Goal: Task Accomplishment & Management: Complete application form

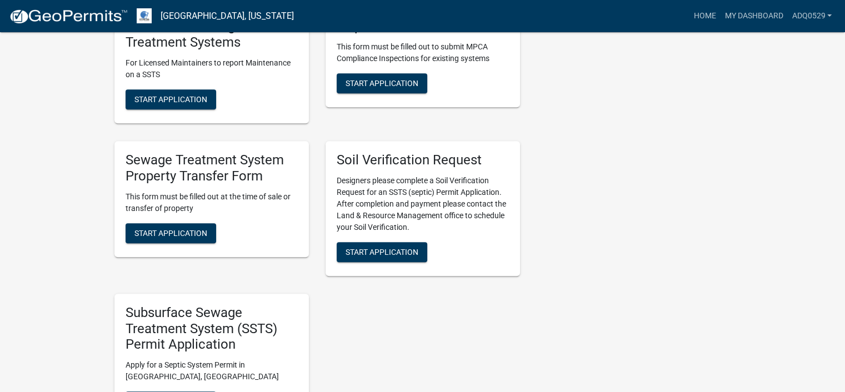
scroll to position [555, 0]
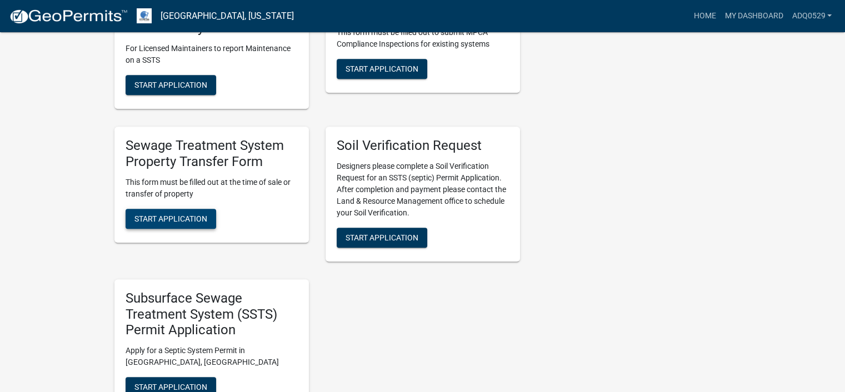
click at [199, 212] on button "Start Application" at bounding box center [171, 219] width 91 height 20
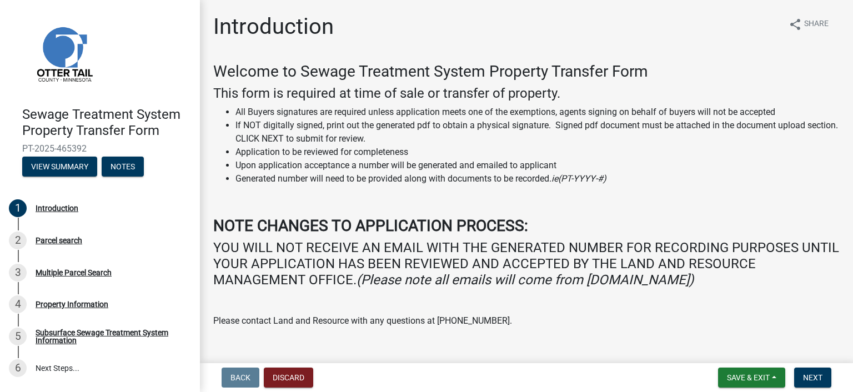
scroll to position [89, 0]
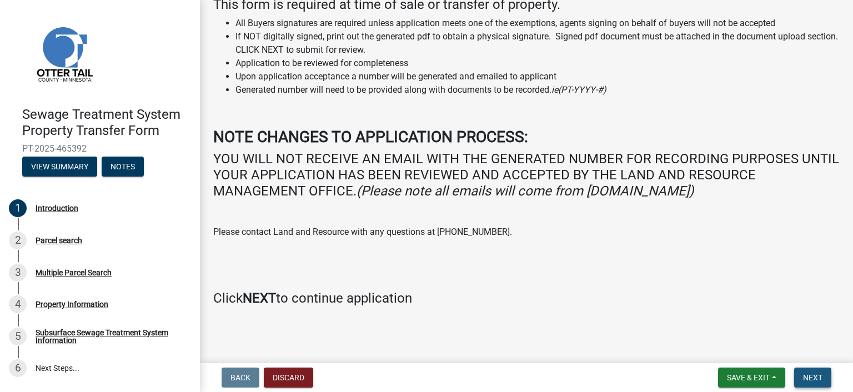
click at [810, 371] on button "Next" at bounding box center [812, 378] width 37 height 20
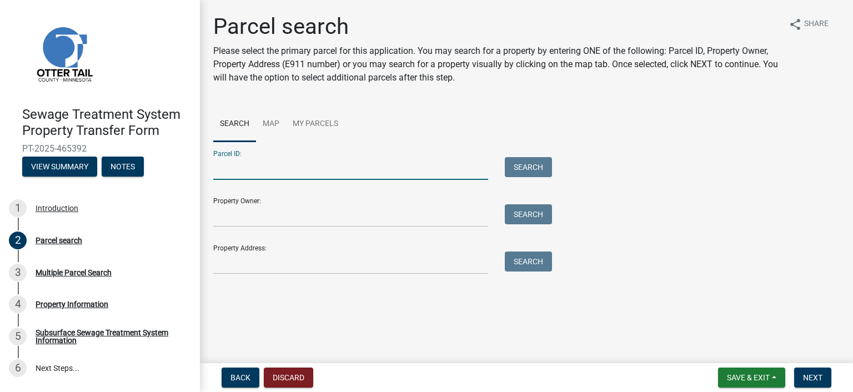
click at [276, 171] on input "Parcel ID:" at bounding box center [350, 168] width 275 height 23
paste input "71.001.99.0254.000"
type input "71.001.99.0254.000"
click at [537, 164] on button "Search" at bounding box center [528, 167] width 47 height 20
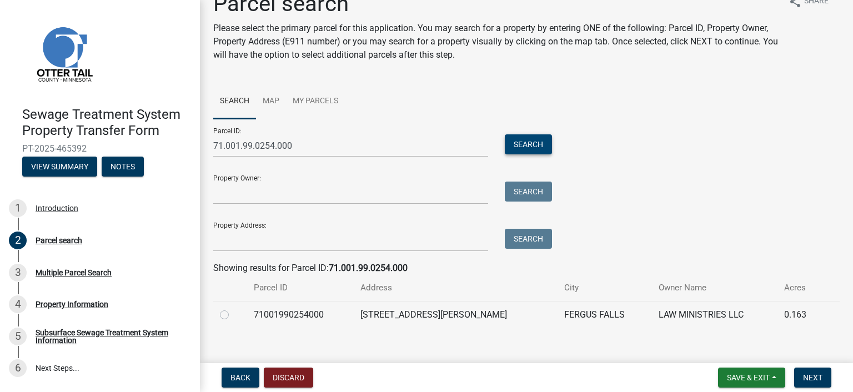
scroll to position [36, 0]
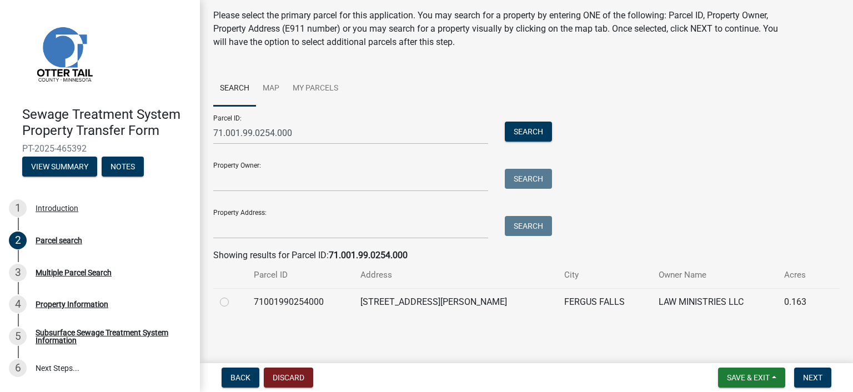
click at [233, 296] on label at bounding box center [233, 296] width 0 height 0
click at [233, 303] on input "radio" at bounding box center [236, 299] width 7 height 7
radio input "true"
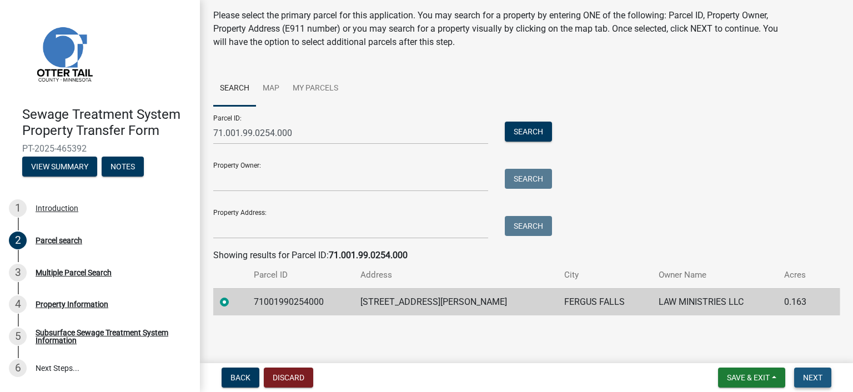
click at [807, 382] on button "Next" at bounding box center [812, 378] width 37 height 20
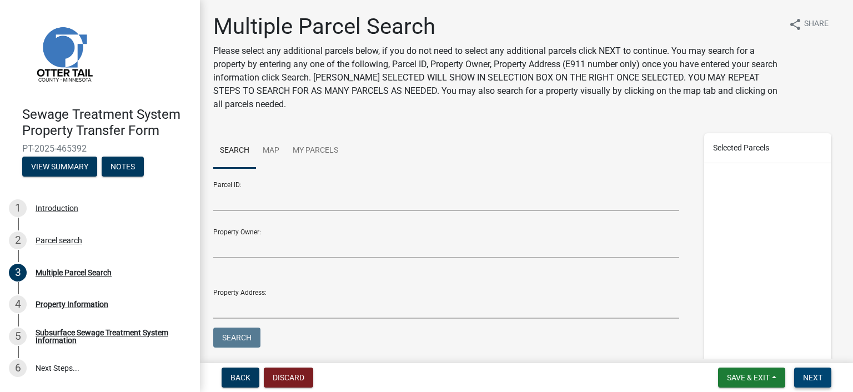
click at [802, 377] on button "Next" at bounding box center [812, 378] width 37 height 20
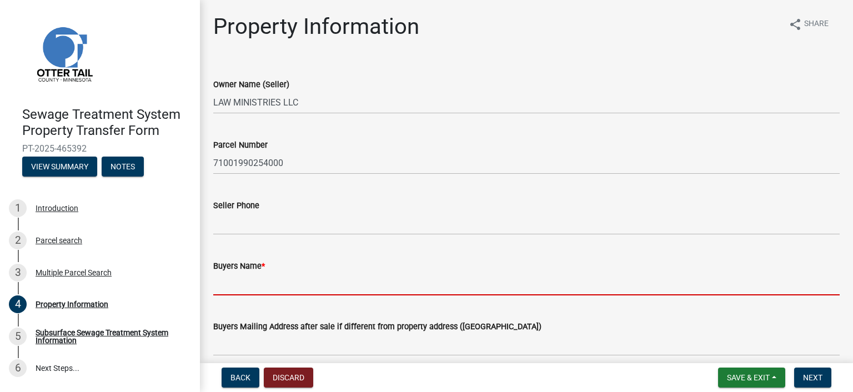
click at [342, 278] on input "Buyers Name *" at bounding box center [526, 284] width 627 height 23
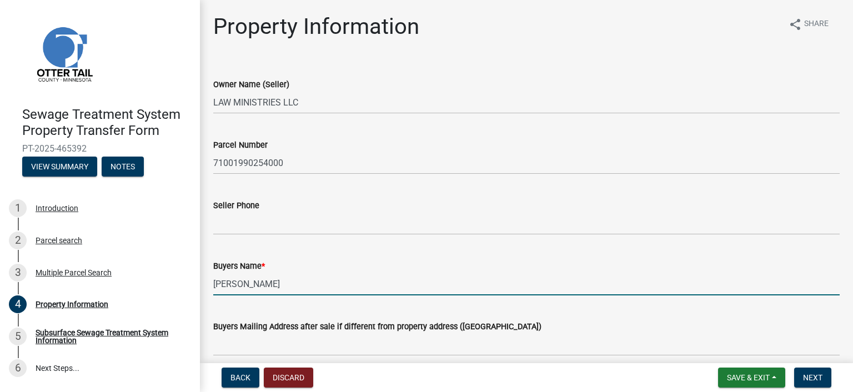
type input "[PERSON_NAME]"
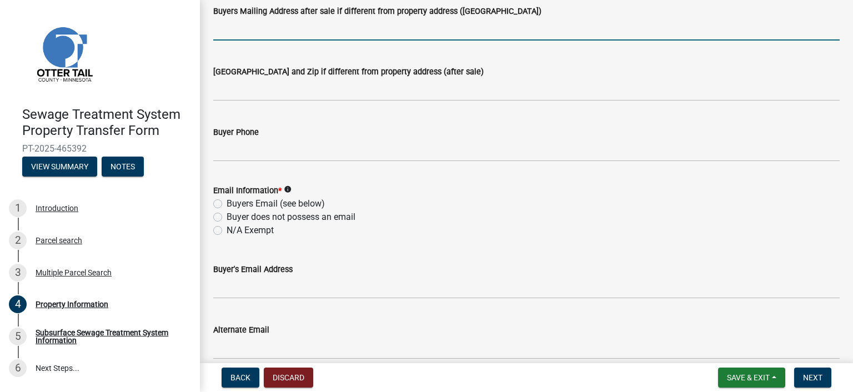
scroll to position [333, 0]
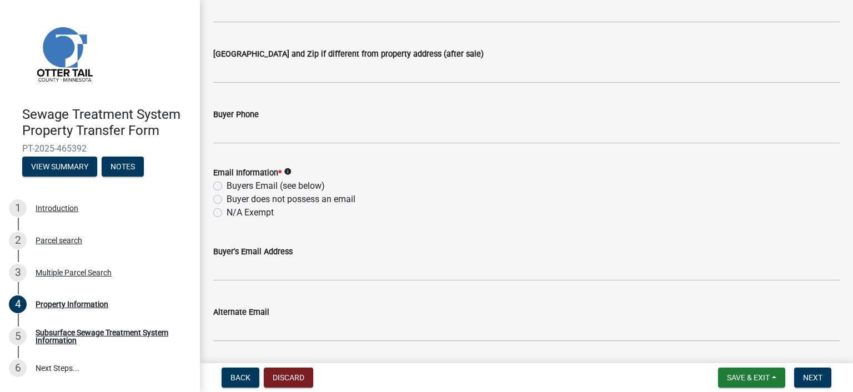
drag, startPoint x: 267, startPoint y: 208, endPoint x: 288, endPoint y: 219, distance: 23.4
click at [267, 209] on label "N/A Exempt" at bounding box center [250, 212] width 47 height 13
click at [234, 209] on input "N/A Exempt" at bounding box center [230, 209] width 7 height 7
radio input "true"
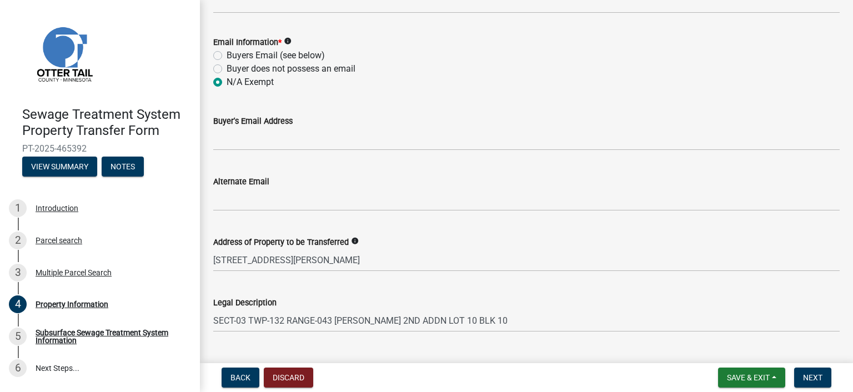
scroll to position [611, 0]
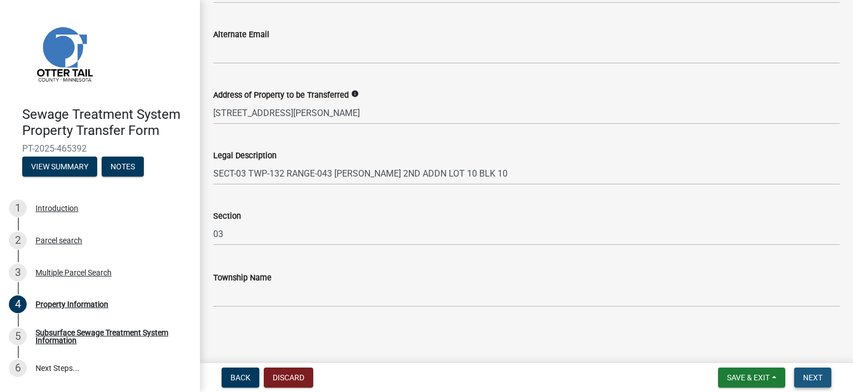
click at [815, 374] on span "Next" at bounding box center [812, 377] width 19 height 9
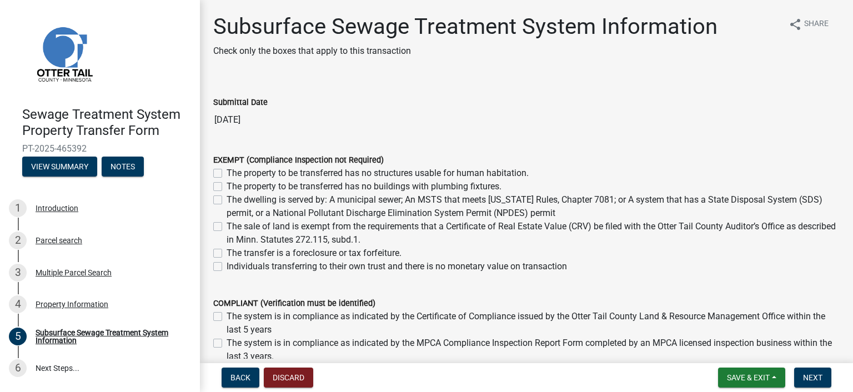
click at [227, 199] on label "The dwelling is served by: A municipal sewer; An MSTS that meets [US_STATE] Rul…" at bounding box center [533, 206] width 613 height 27
click at [227, 199] on input "The dwelling is served by: A municipal sewer; An MSTS that meets [US_STATE] Rul…" at bounding box center [230, 196] width 7 height 7
checkbox input "true"
checkbox input "false"
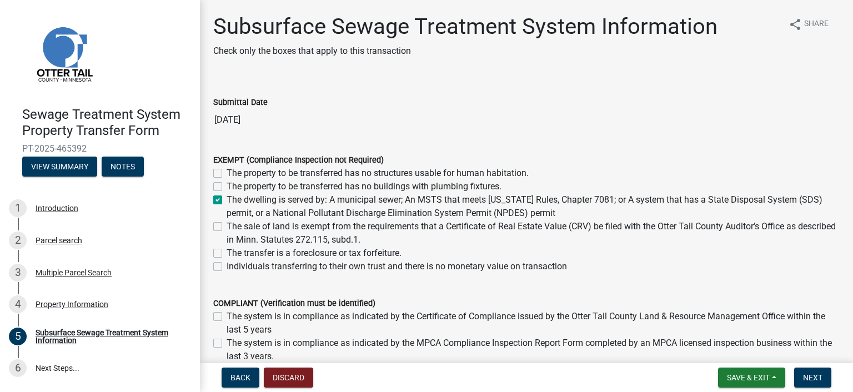
checkbox input "true"
checkbox input "false"
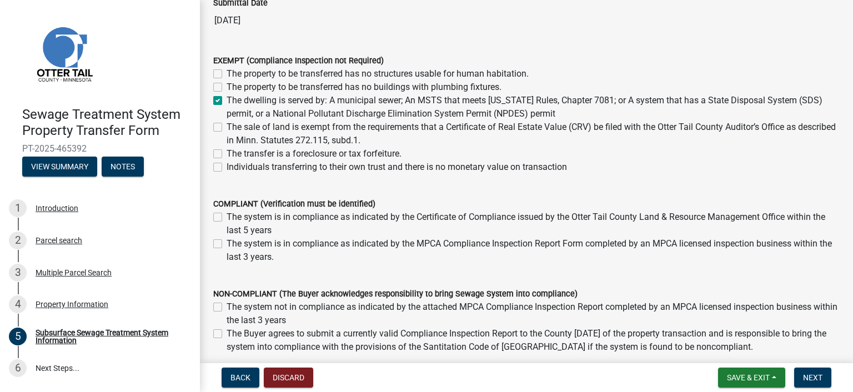
scroll to position [222, 0]
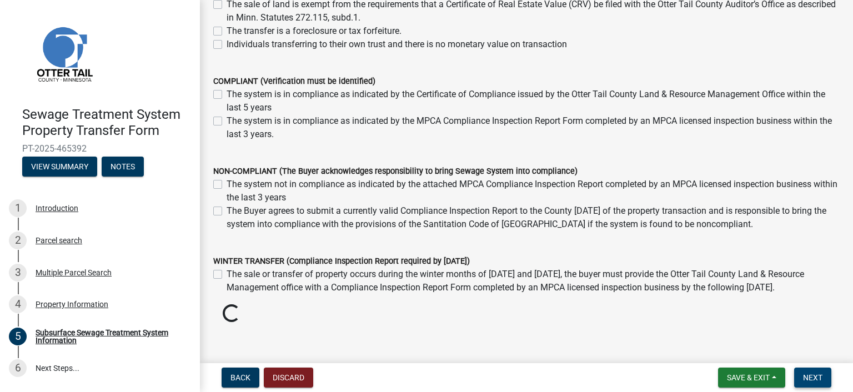
click at [807, 375] on span "Next" at bounding box center [812, 377] width 19 height 9
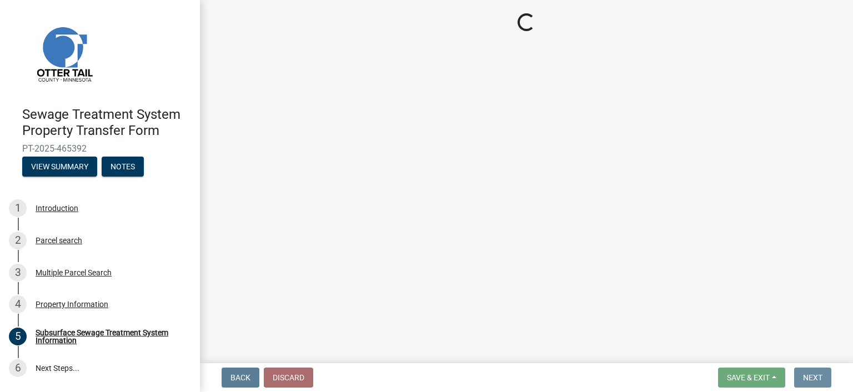
scroll to position [0, 0]
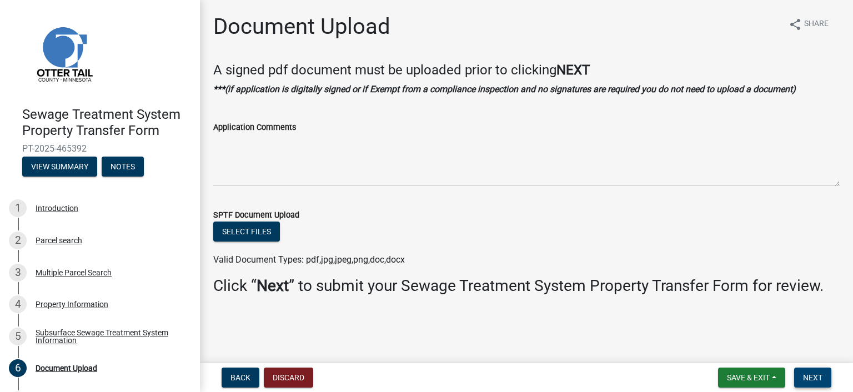
click at [811, 373] on span "Next" at bounding box center [812, 377] width 19 height 9
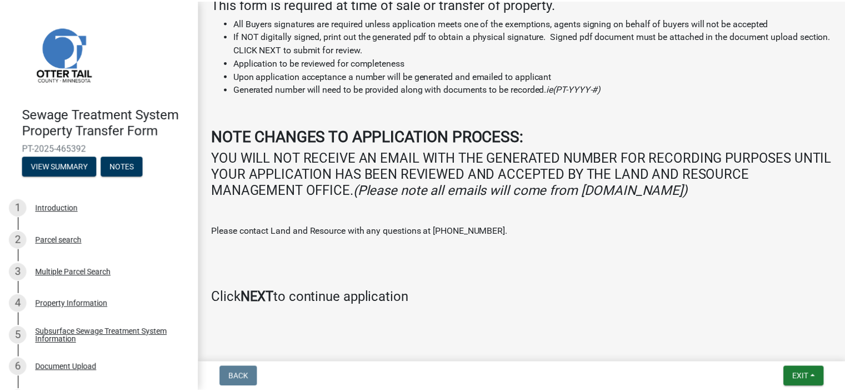
scroll to position [208, 0]
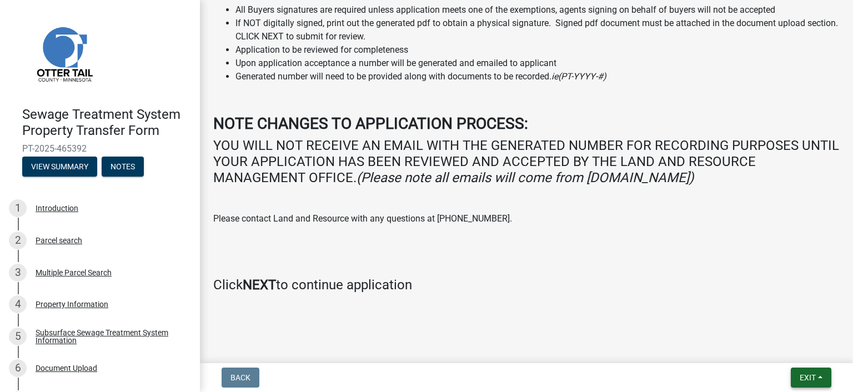
click at [810, 375] on span "Exit" at bounding box center [808, 377] width 16 height 9
click at [792, 345] on button "Save & Exit" at bounding box center [787, 349] width 89 height 27
